Goal: Information Seeking & Learning: Find specific fact

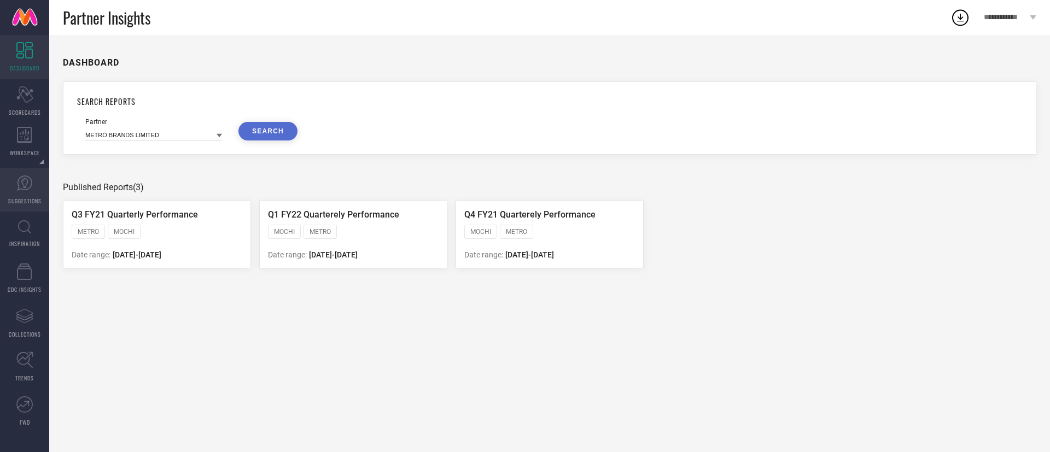
click at [32, 202] on span "SUGGESTIONS" at bounding box center [24, 201] width 33 height 8
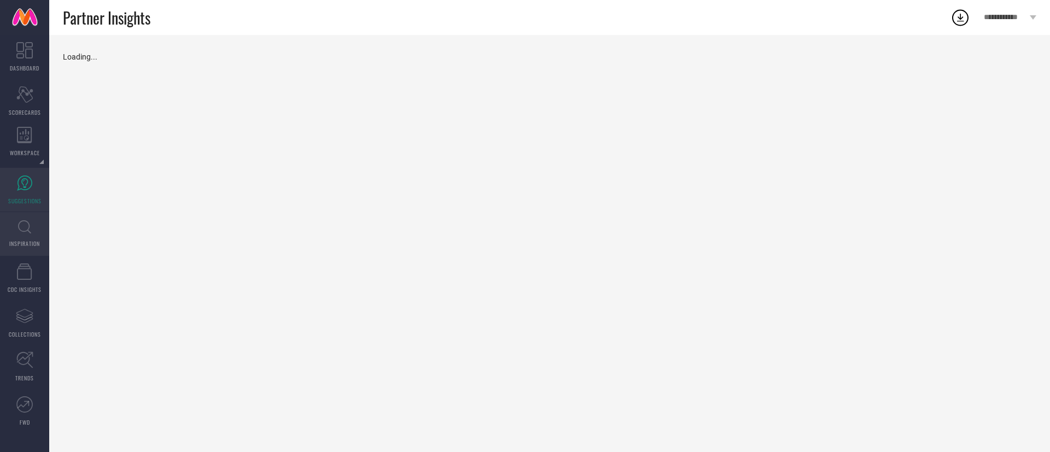
click at [30, 212] on link "INSPIRATION" at bounding box center [24, 234] width 49 height 44
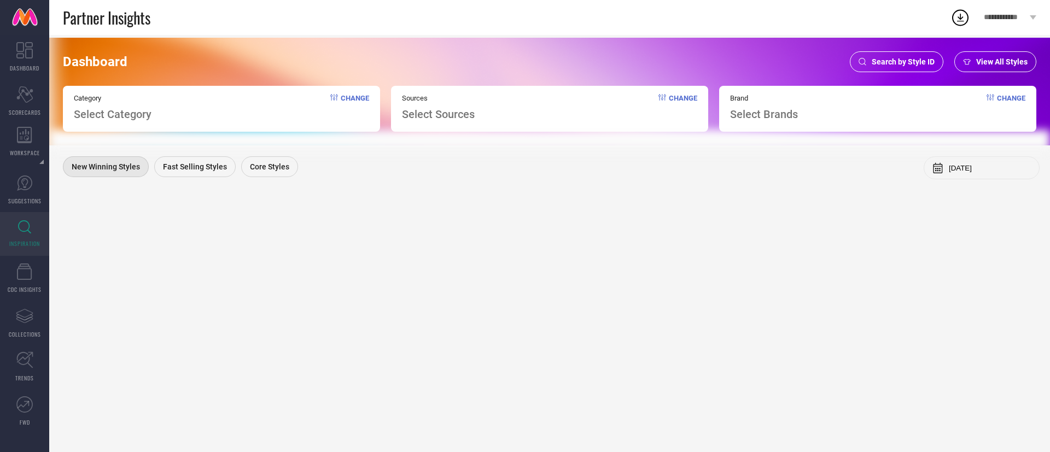
click at [889, 74] on div "Dashboard Search by Style ID View All Styles Category Select Category Change So…" at bounding box center [549, 92] width 1001 height 108
click at [891, 67] on div "Search by Style ID" at bounding box center [896, 61] width 93 height 21
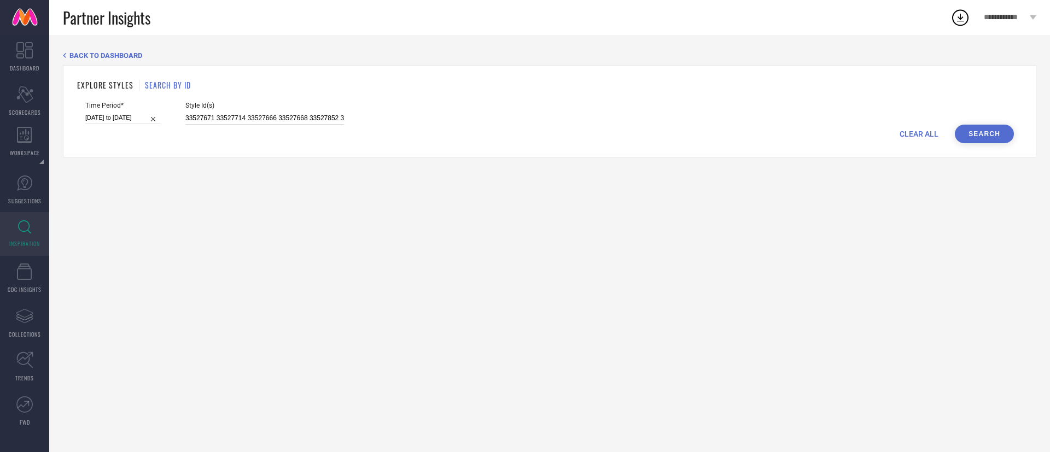
click at [276, 115] on input "33527671 33527714 33527666 33527668 33527852 33528253 33527787 33527822 3352772…" at bounding box center [264, 118] width 159 height 13
paste input "27988888"
type input "27988888"
click at [133, 119] on input "[DATE] to [DATE]" at bounding box center [122, 117] width 75 height 11
select select "2025"
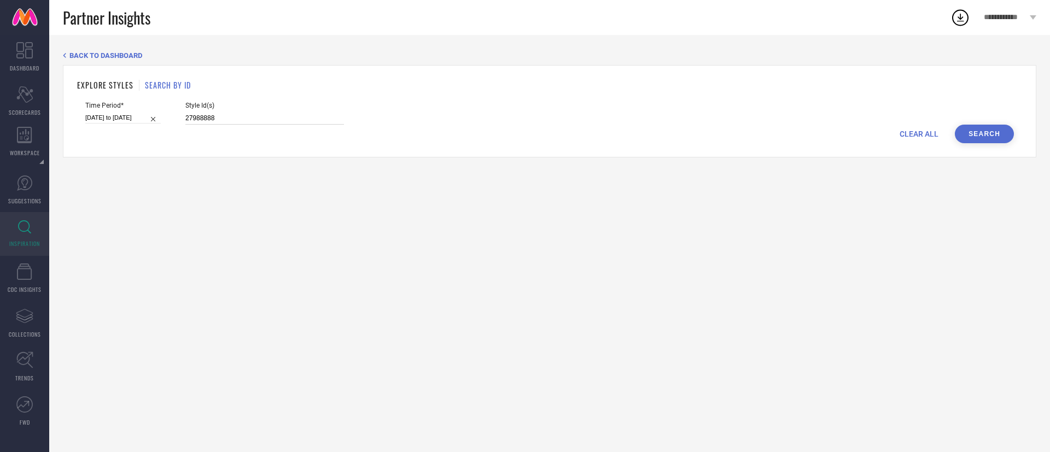
select select "1"
select select "2025"
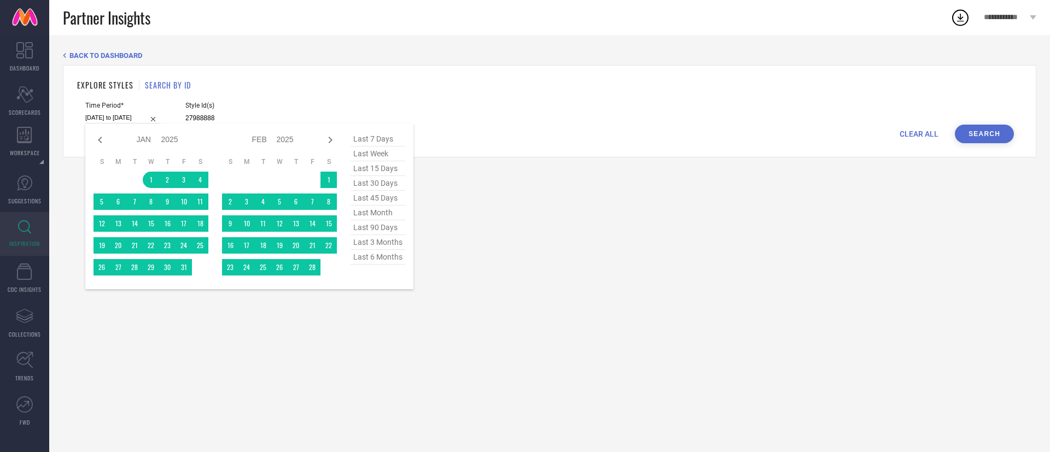
type input "27988888"
click at [384, 250] on span "last 3 months" at bounding box center [377, 242] width 55 height 15
type input "[DATE] to [DATE]"
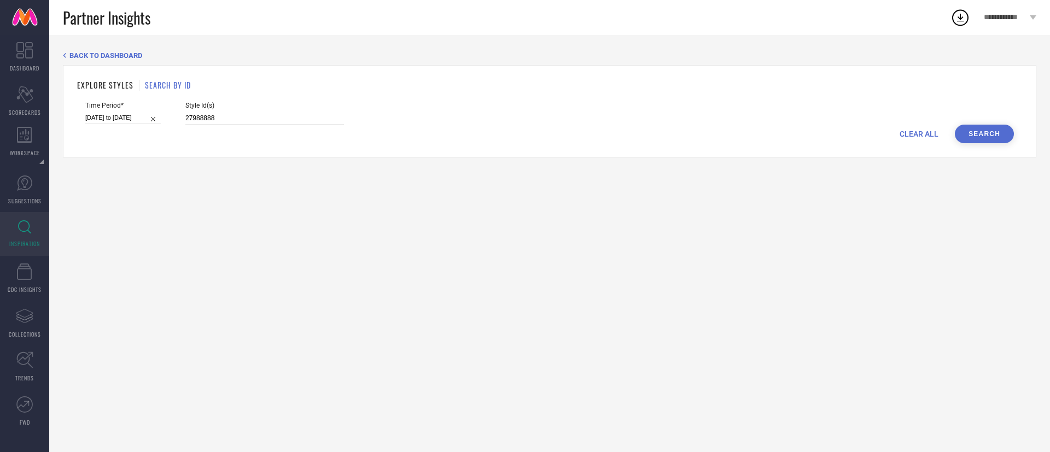
click at [998, 142] on button "Search" at bounding box center [984, 134] width 59 height 19
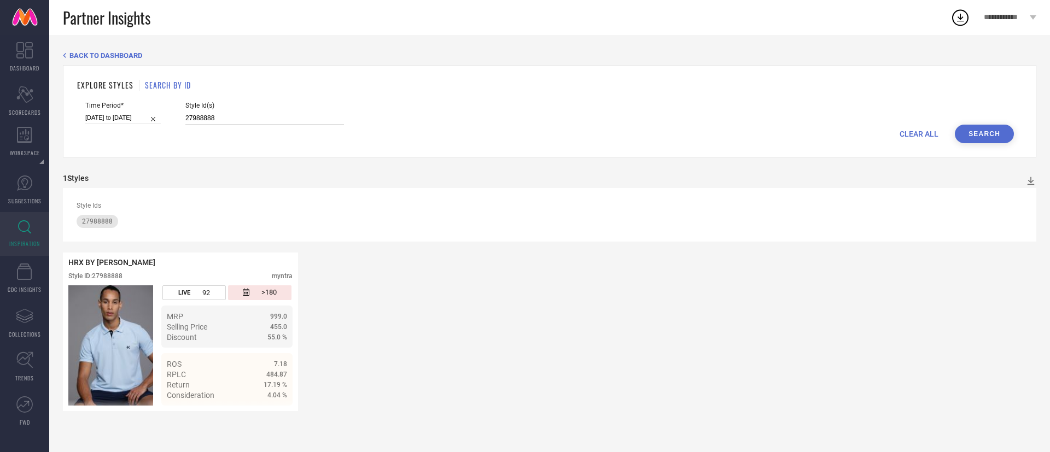
click at [320, 112] on input "27988888" at bounding box center [264, 118] width 159 height 13
paste input "74"
click at [973, 131] on button "Search" at bounding box center [984, 134] width 59 height 19
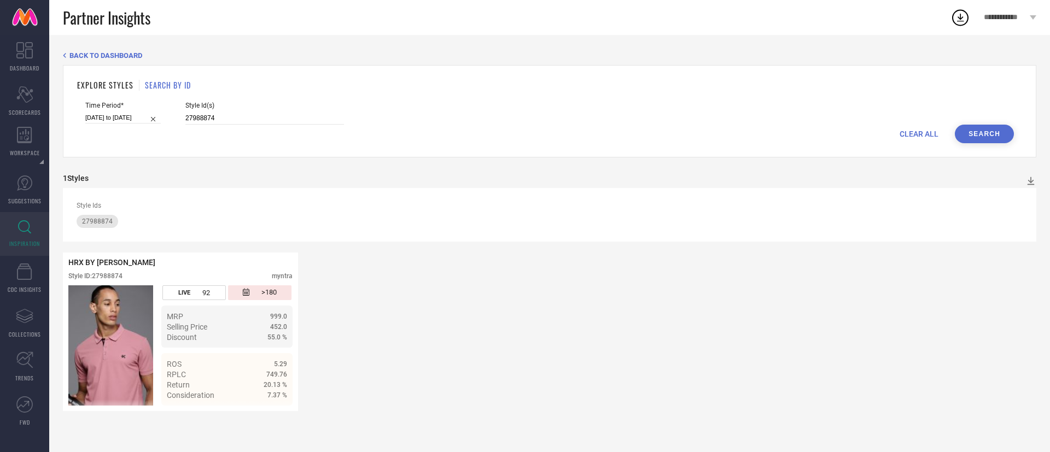
click at [308, 111] on div "Style Id(s) 27988874" at bounding box center [264, 113] width 159 height 23
click at [300, 120] on input "27988874" at bounding box center [264, 118] width 159 height 13
paste input "9"
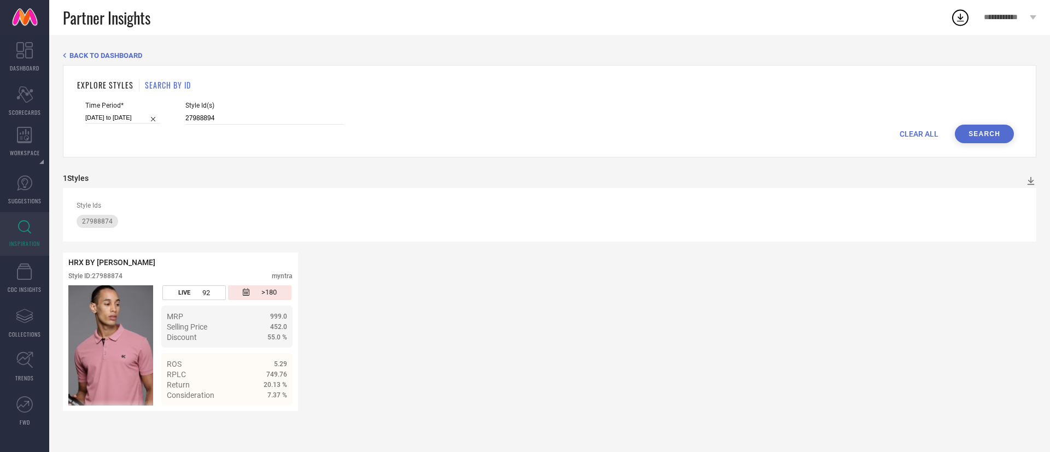
click at [998, 137] on button "Search" at bounding box center [984, 134] width 59 height 19
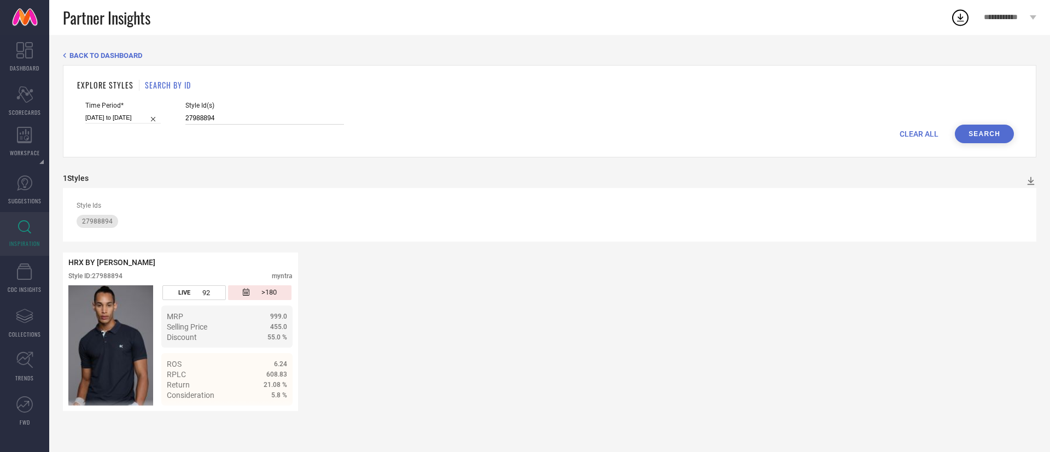
click at [278, 120] on input "27988894" at bounding box center [264, 118] width 159 height 13
paste input "78"
type input "27988878"
click at [142, 118] on input "[DATE] to [DATE]" at bounding box center [122, 117] width 75 height 11
select select "5"
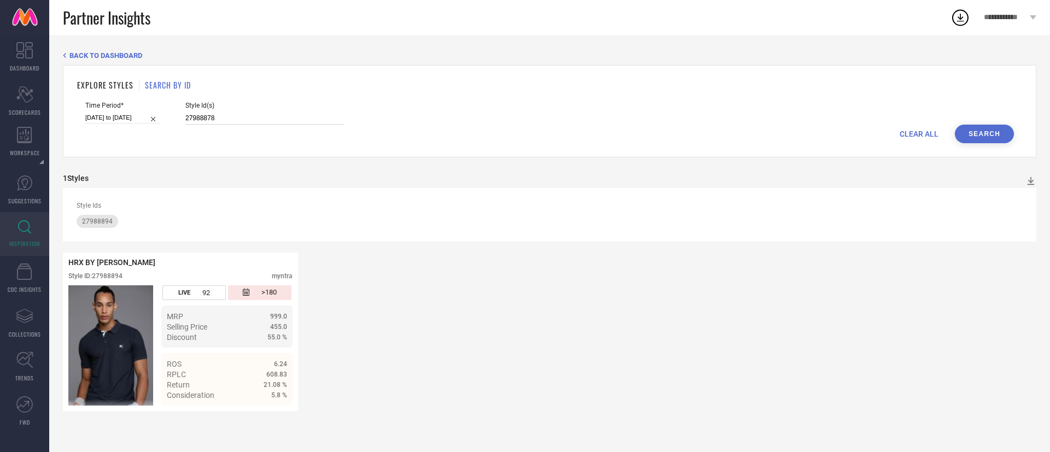
select select "2025"
select select "6"
select select "2025"
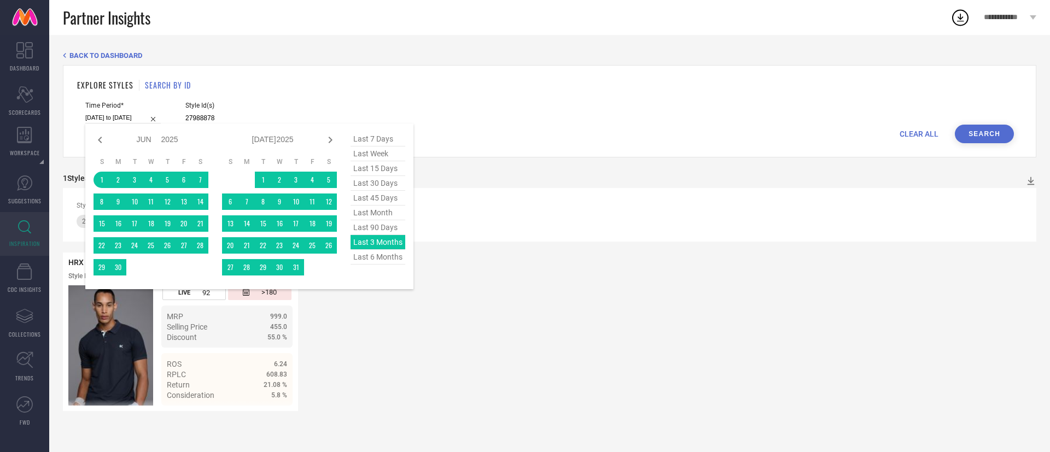
type input "27988878"
click at [389, 141] on span "last 7 days" at bounding box center [377, 139] width 55 height 15
type input "[DATE] to [DATE]"
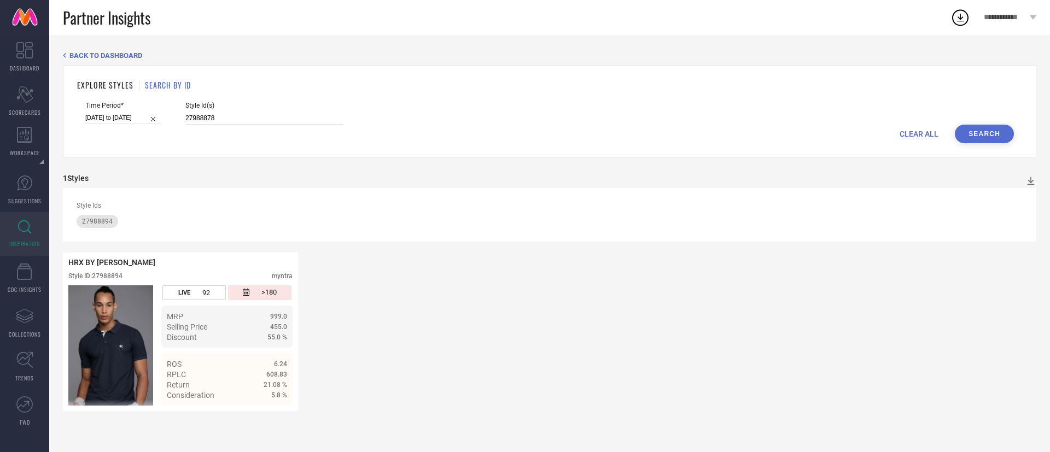
select select "8"
select select "2025"
select select "9"
select select "2025"
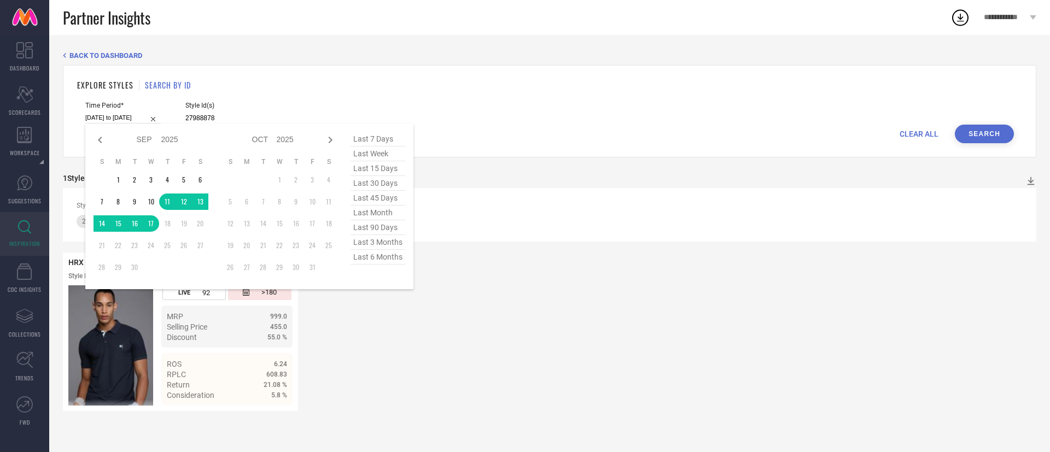
click at [135, 114] on input "[DATE] to [DATE]" at bounding box center [122, 117] width 75 height 11
click at [117, 220] on td "15" at bounding box center [118, 223] width 16 height 16
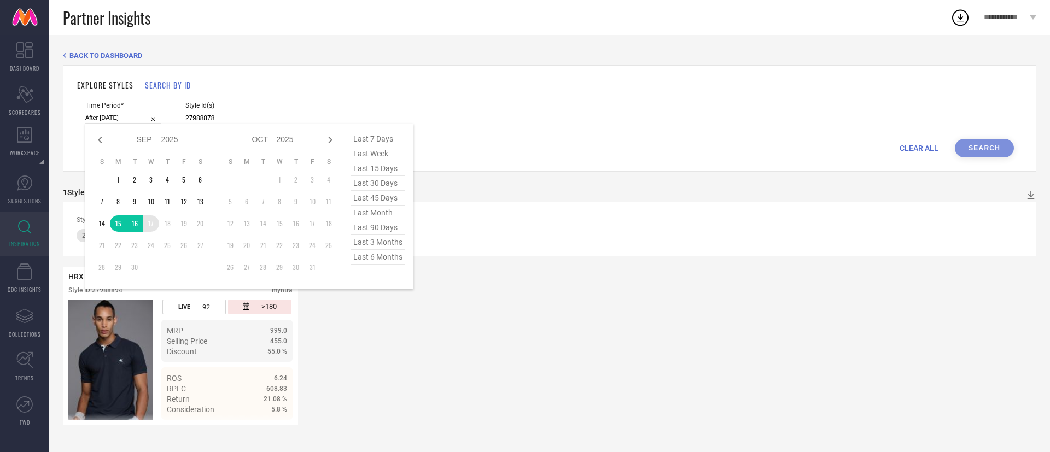
type input "[DATE] to [DATE]"
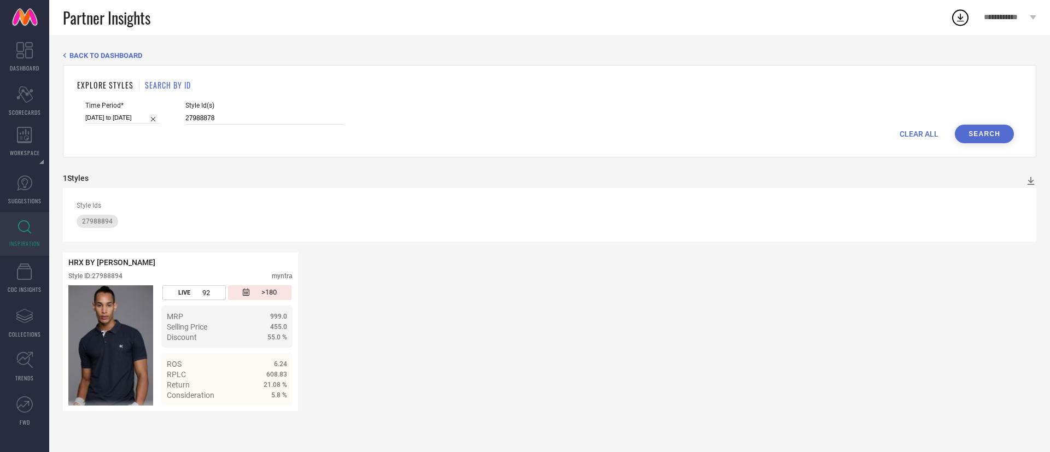
click at [995, 142] on button "Search" at bounding box center [984, 134] width 59 height 19
click at [236, 121] on input "27988878" at bounding box center [264, 118] width 159 height 13
paste input "8"
click at [1001, 137] on button "Search" at bounding box center [984, 134] width 59 height 19
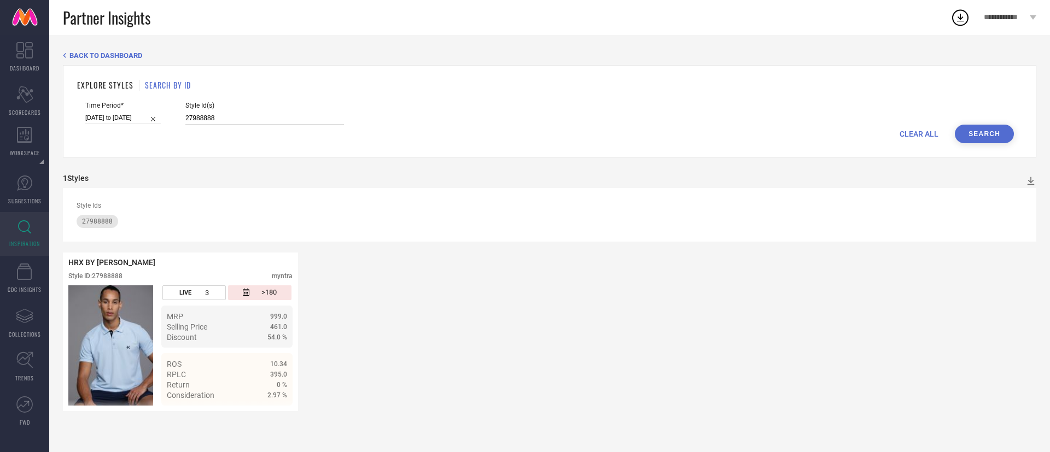
click at [336, 116] on input "27988888" at bounding box center [264, 118] width 159 height 13
paste input "30175142"
type input "30175142"
click at [1012, 141] on div "CLEAR ALL Search" at bounding box center [549, 134] width 928 height 19
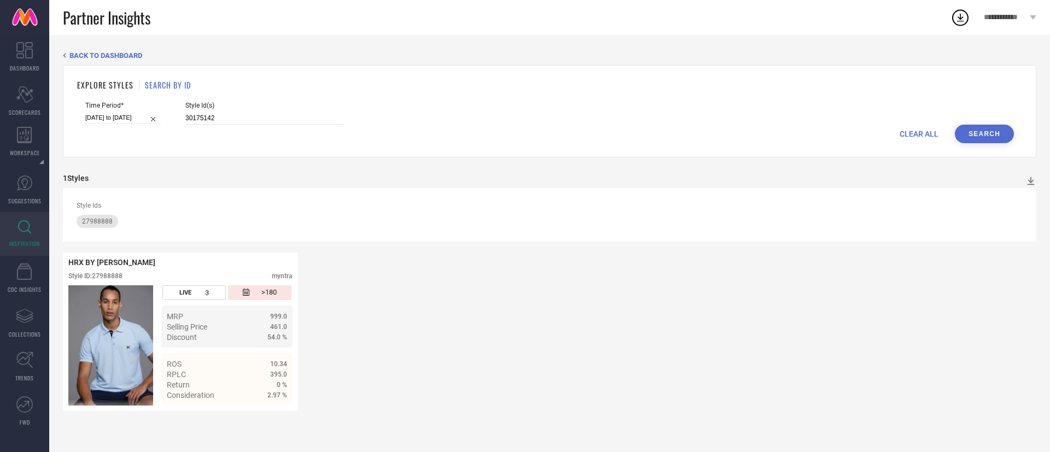
click at [1007, 136] on button "Search" at bounding box center [984, 134] width 59 height 19
